Goal: Task Accomplishment & Management: Manage account settings

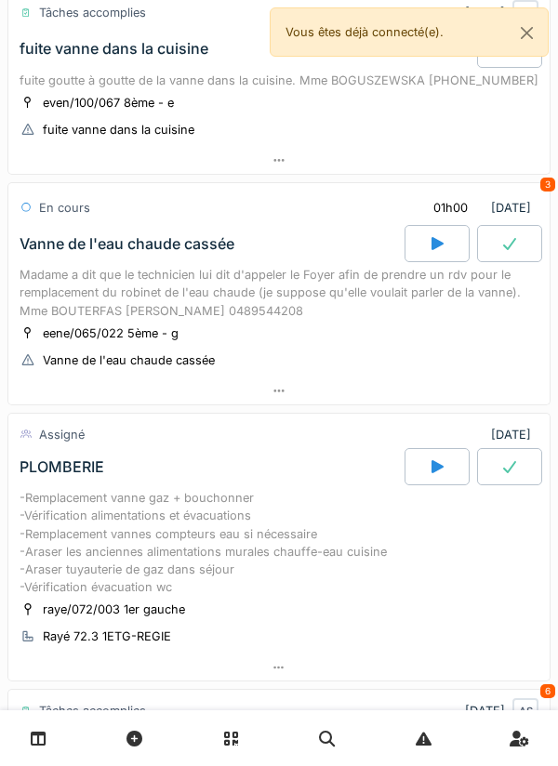
scroll to position [538, 0]
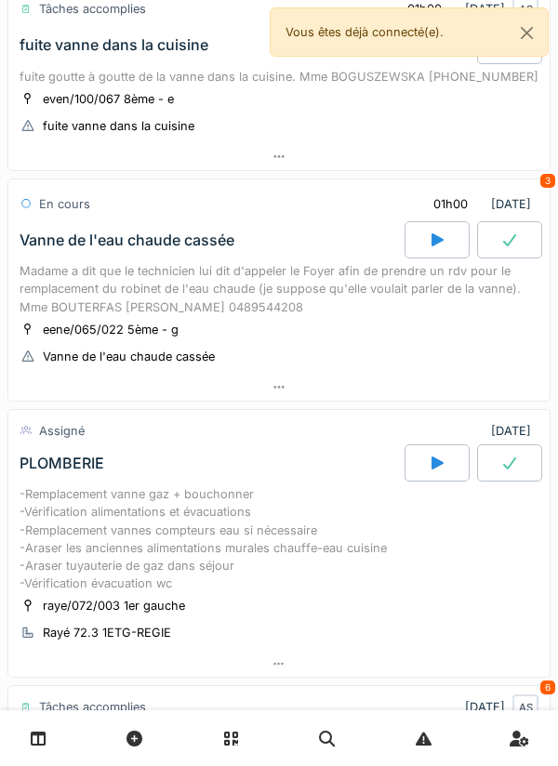
click at [446, 258] on div at bounding box center [436, 239] width 65 height 37
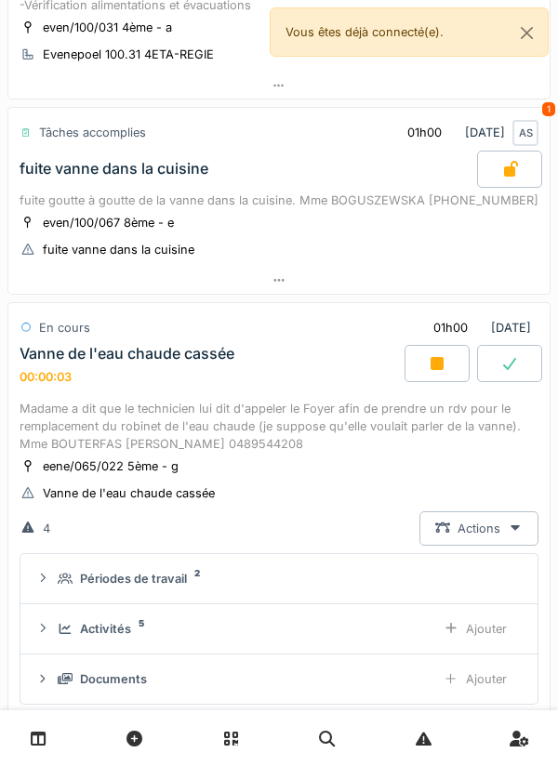
scroll to position [412, 0]
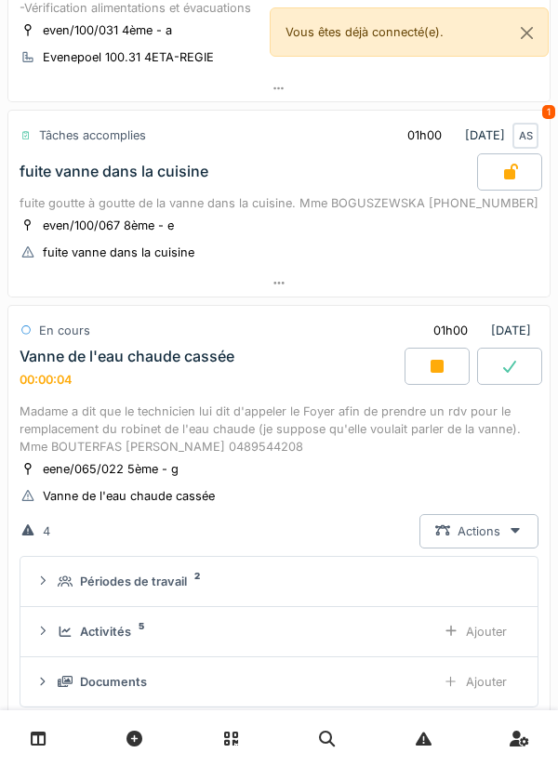
click at [429, 385] on div at bounding box center [436, 366] width 65 height 37
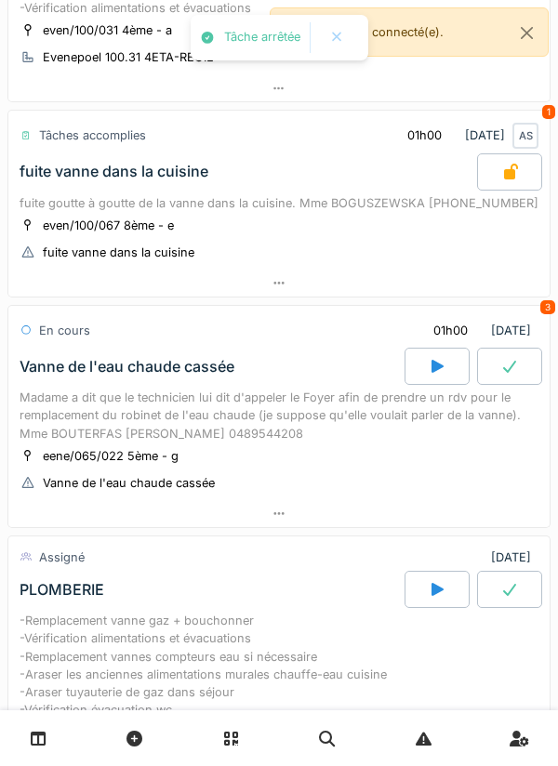
click at [380, 521] on div at bounding box center [278, 513] width 541 height 27
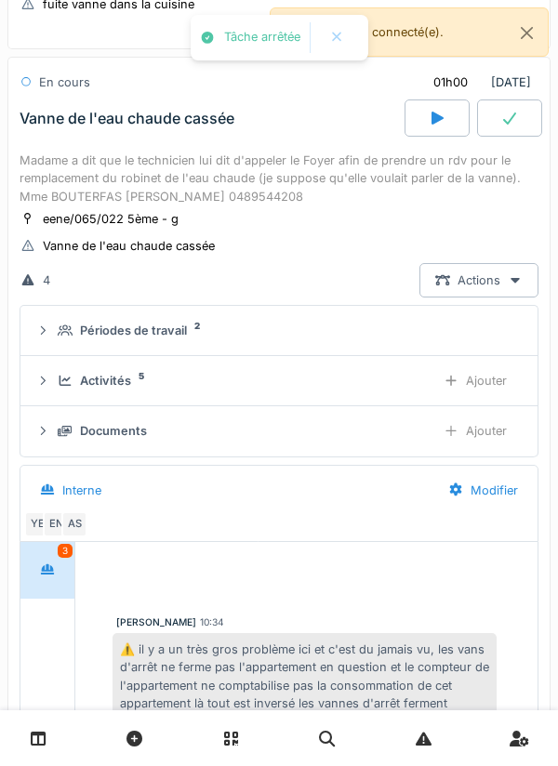
scroll to position [660, 0]
click at [383, 390] on div "Activités 5" at bounding box center [239, 381] width 363 height 18
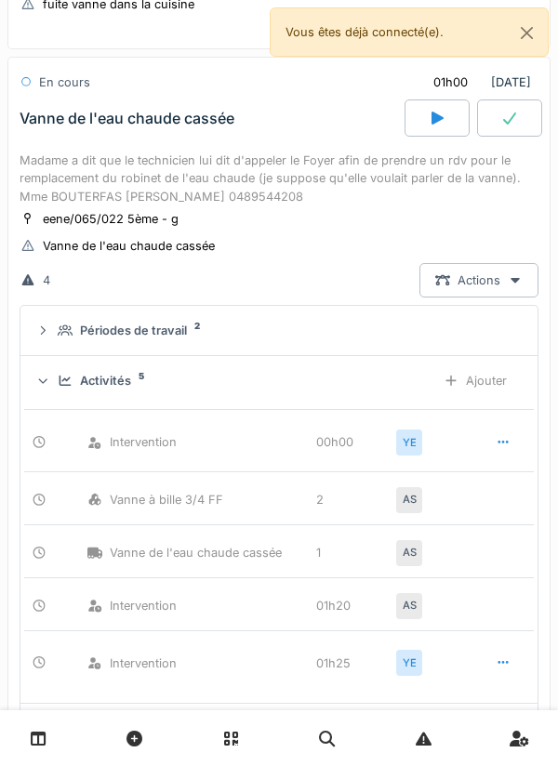
click at [499, 448] on icon at bounding box center [502, 442] width 15 height 12
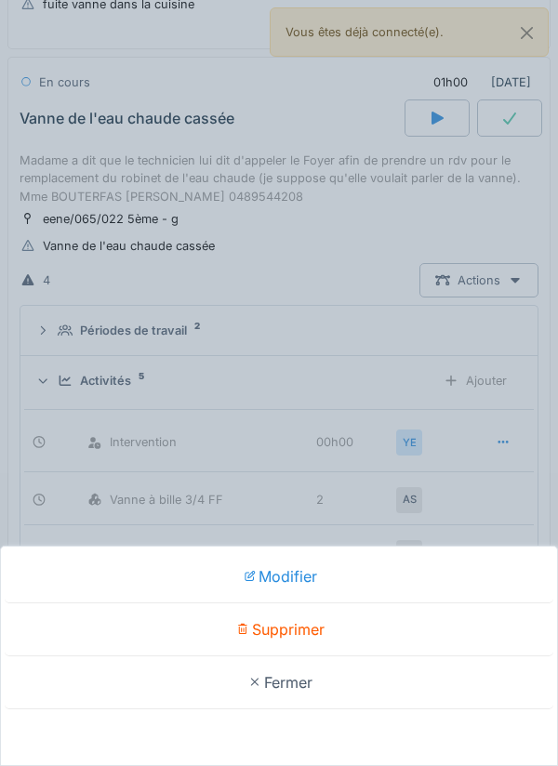
click at [384, 625] on div "Supprimer" at bounding box center [279, 629] width 548 height 53
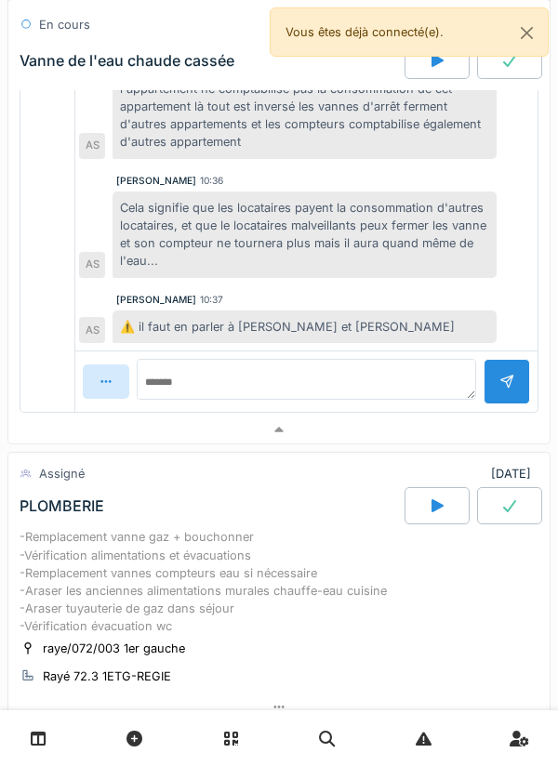
click at [416, 443] on div at bounding box center [278, 429] width 541 height 27
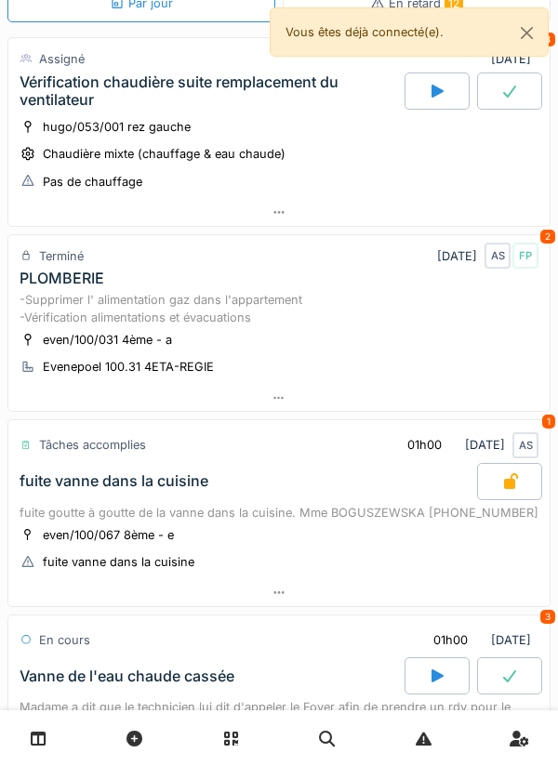
scroll to position [0, 0]
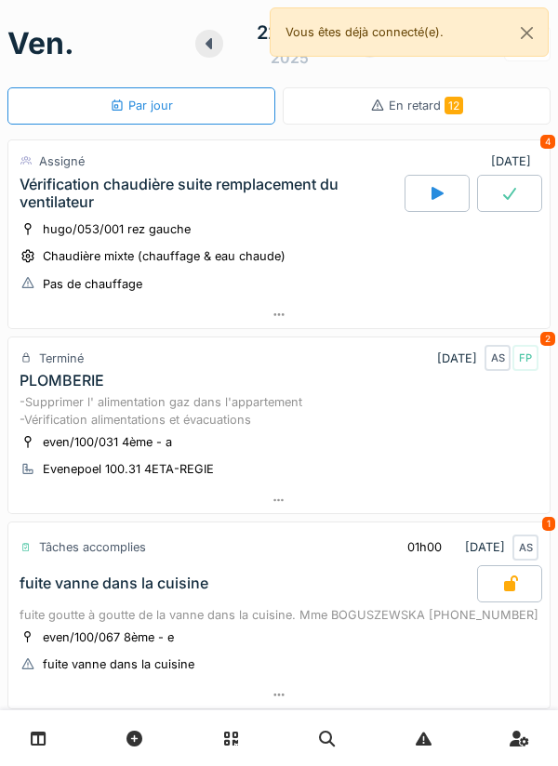
click at [454, 206] on div at bounding box center [436, 193] width 65 height 37
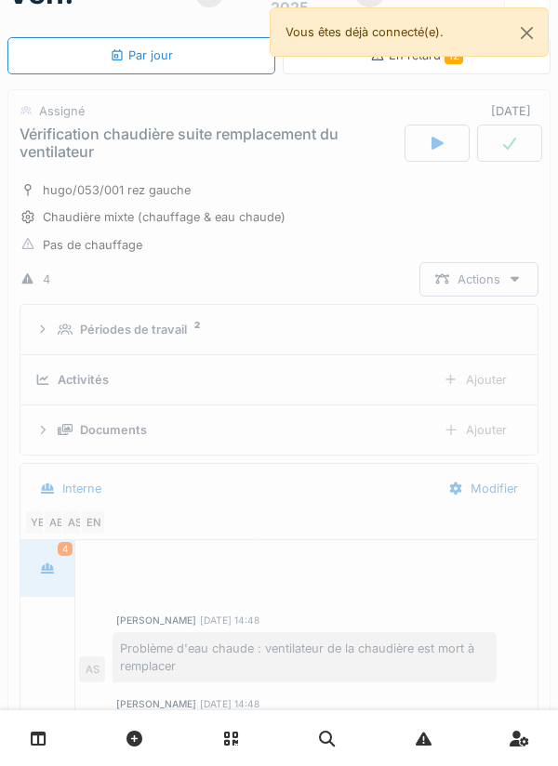
scroll to position [65, 0]
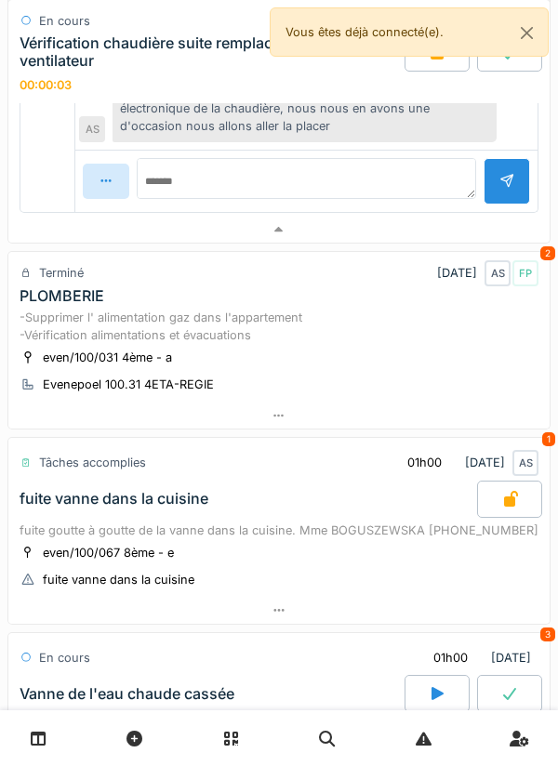
click at [462, 238] on div at bounding box center [278, 230] width 541 height 27
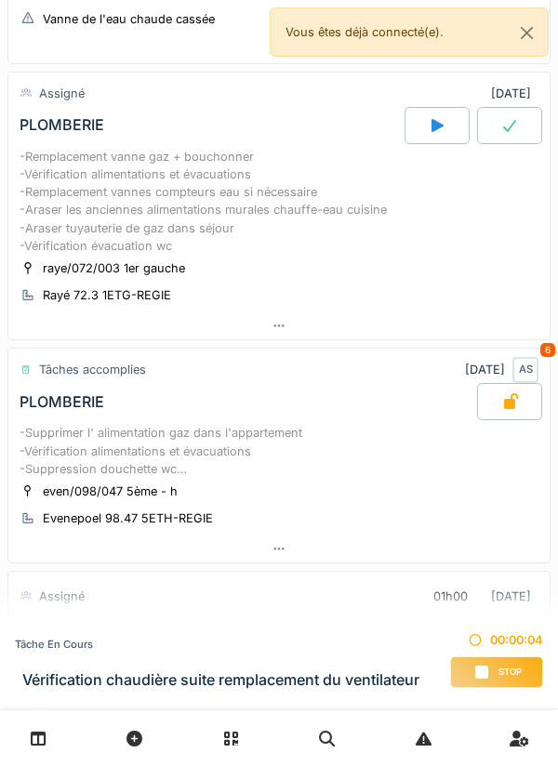
scroll to position [885, 0]
